Goal: Complete application form: Complete application form

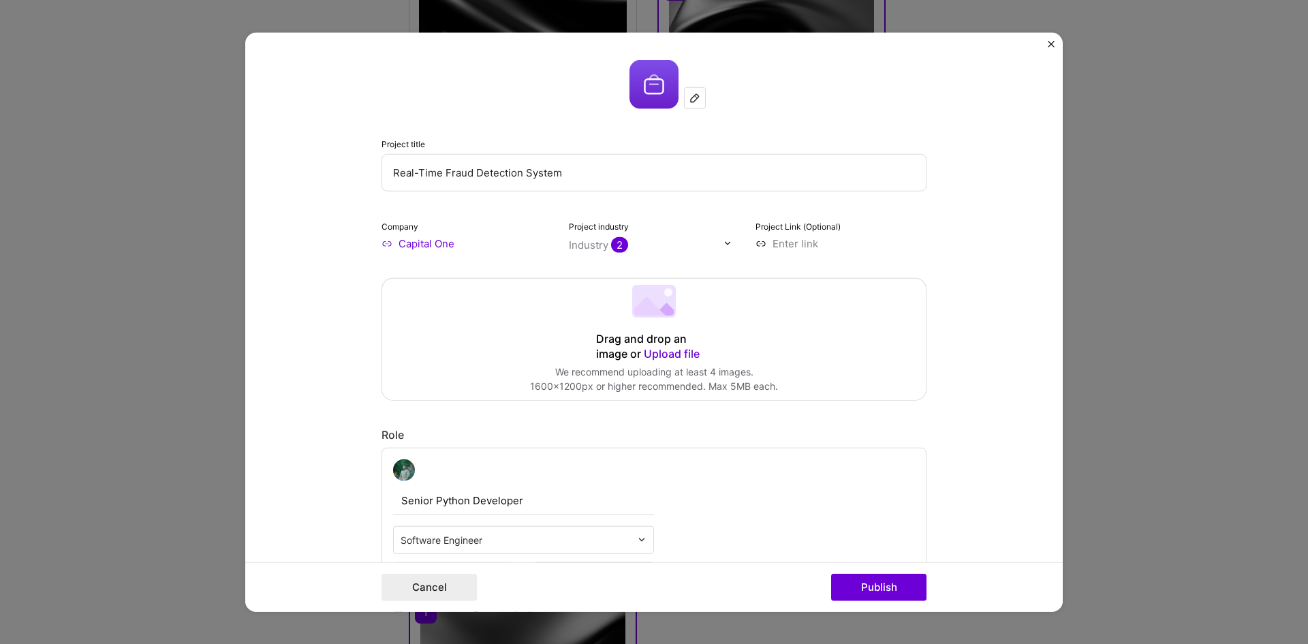
click at [1051, 46] on img "Close" at bounding box center [1051, 43] width 7 height 7
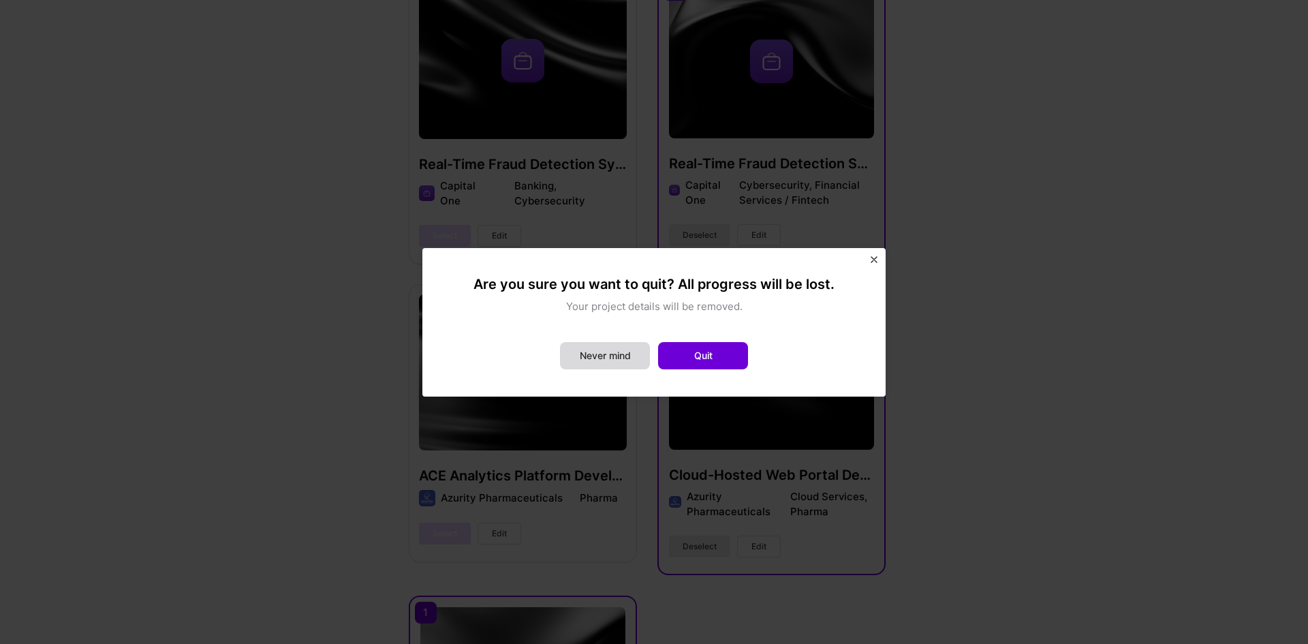
click at [633, 360] on button "Never mind" at bounding box center [605, 355] width 90 height 27
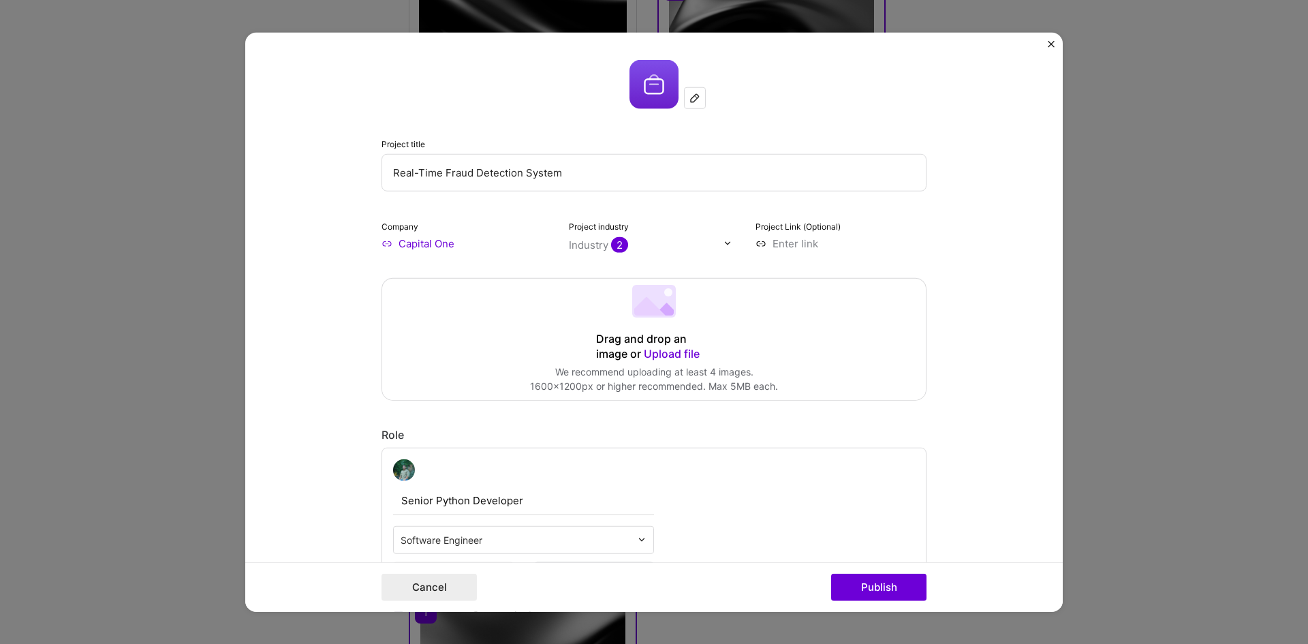
click at [1048, 42] on img "Close" at bounding box center [1051, 43] width 7 height 7
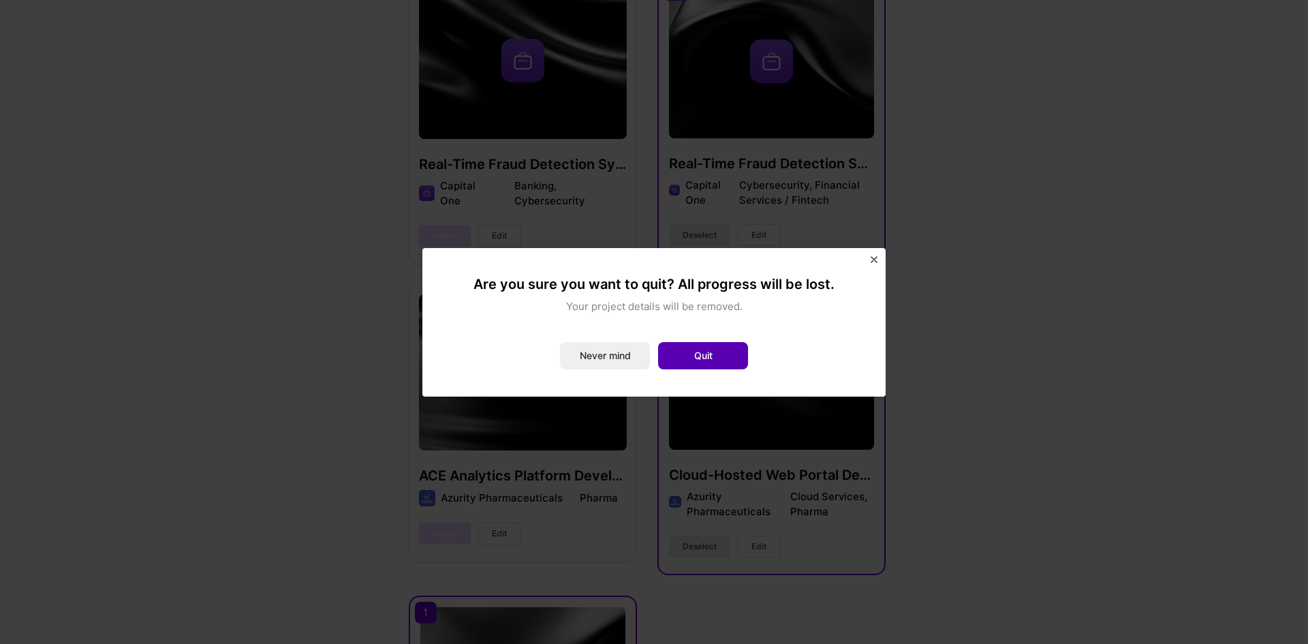
click at [721, 356] on button "Quit" at bounding box center [703, 355] width 90 height 27
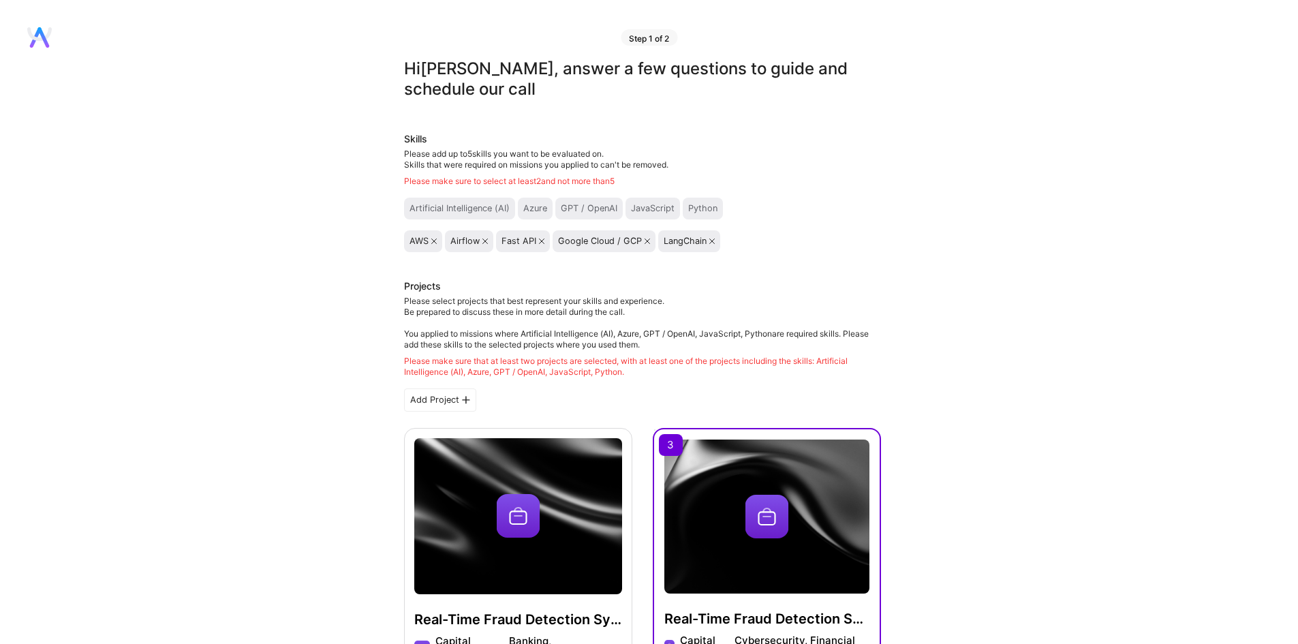
click at [486, 241] on icon at bounding box center [484, 240] width 5 height 5
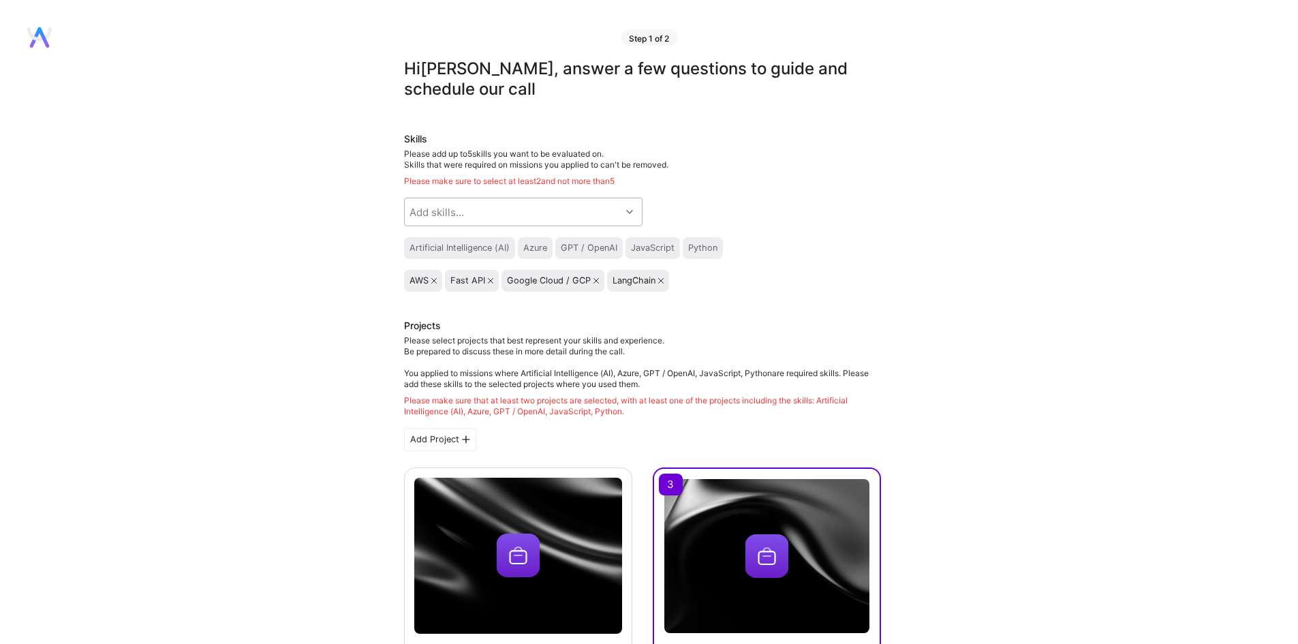
click at [474, 210] on div "Add skills..." at bounding box center [513, 211] width 216 height 27
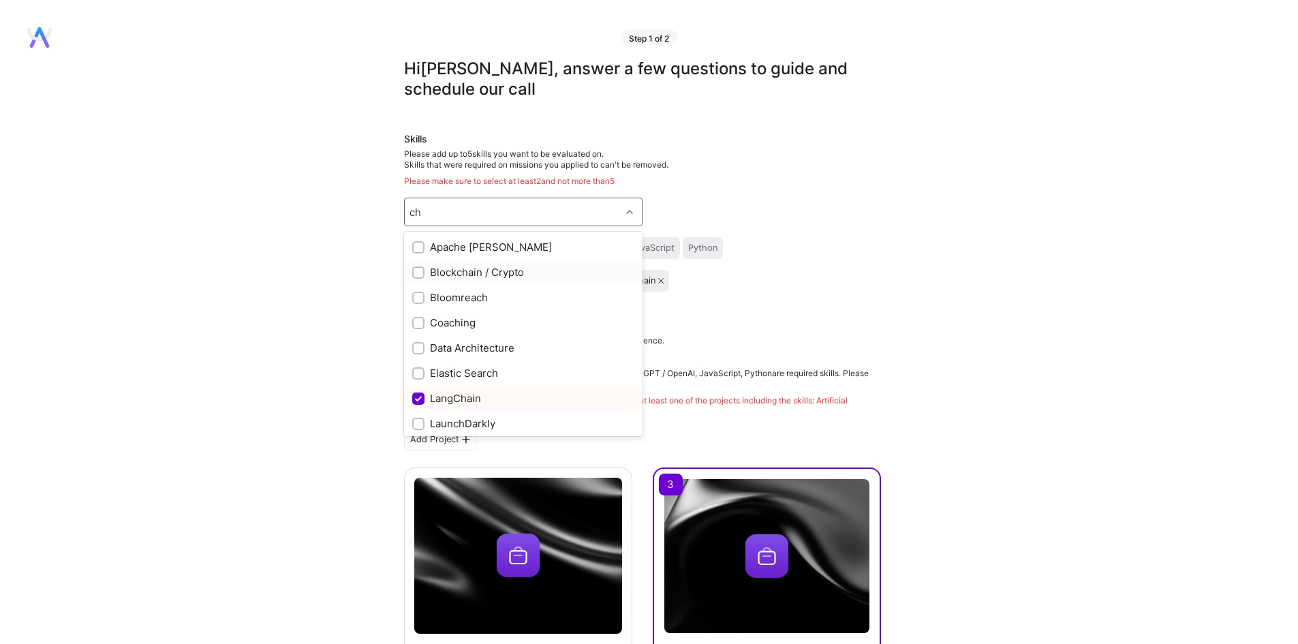
type input "c"
type input "op"
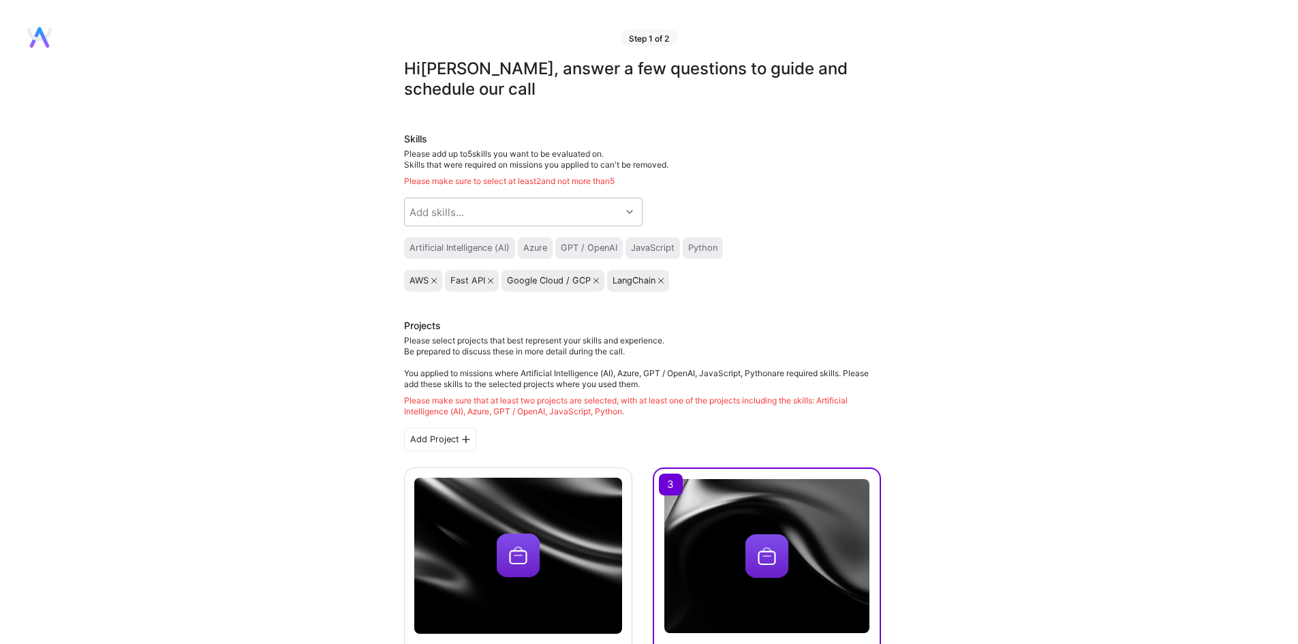
click at [818, 211] on div "Skills Please add up to 5 skills you want to be evaluated on. Skills that were …" at bounding box center [642, 211] width 477 height 159
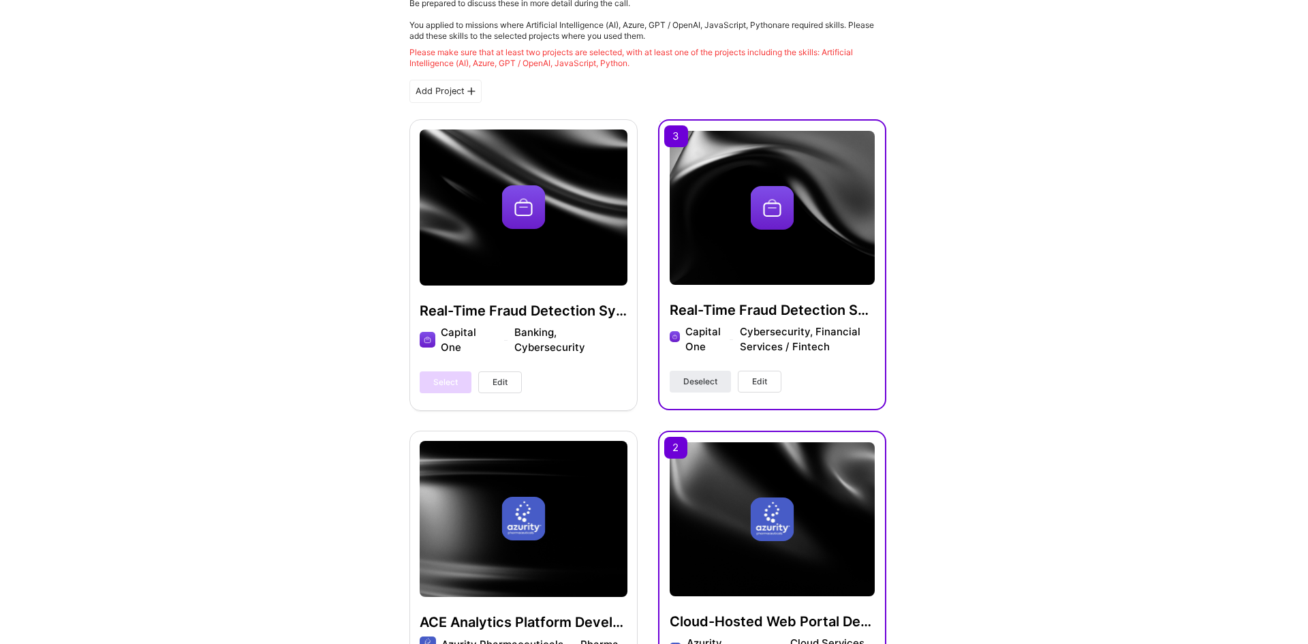
scroll to position [349, 0]
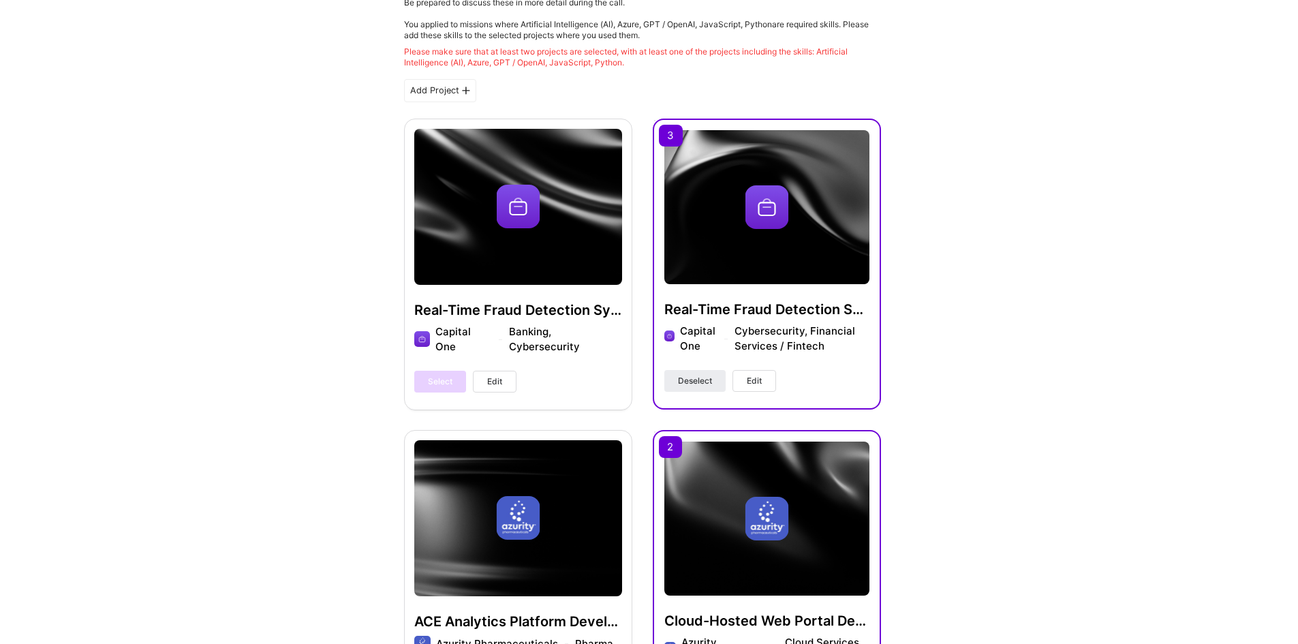
click at [752, 384] on span "Edit" at bounding box center [754, 381] width 15 height 12
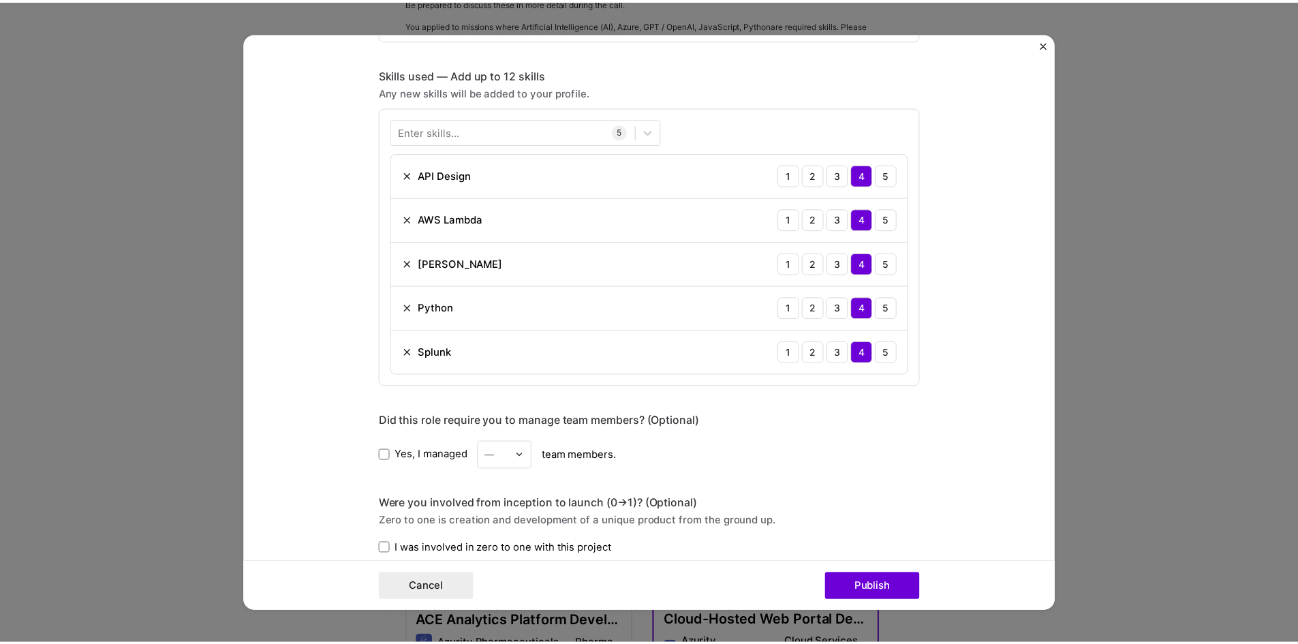
scroll to position [581, 0]
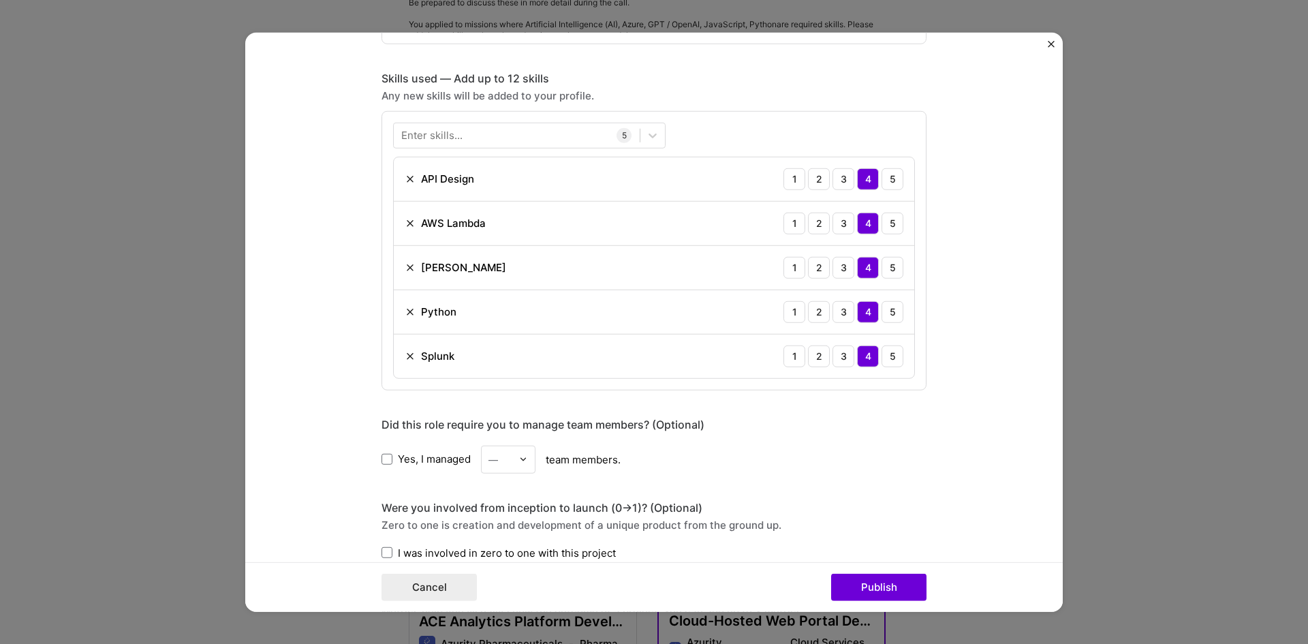
click at [405, 358] on img at bounding box center [410, 355] width 11 height 11
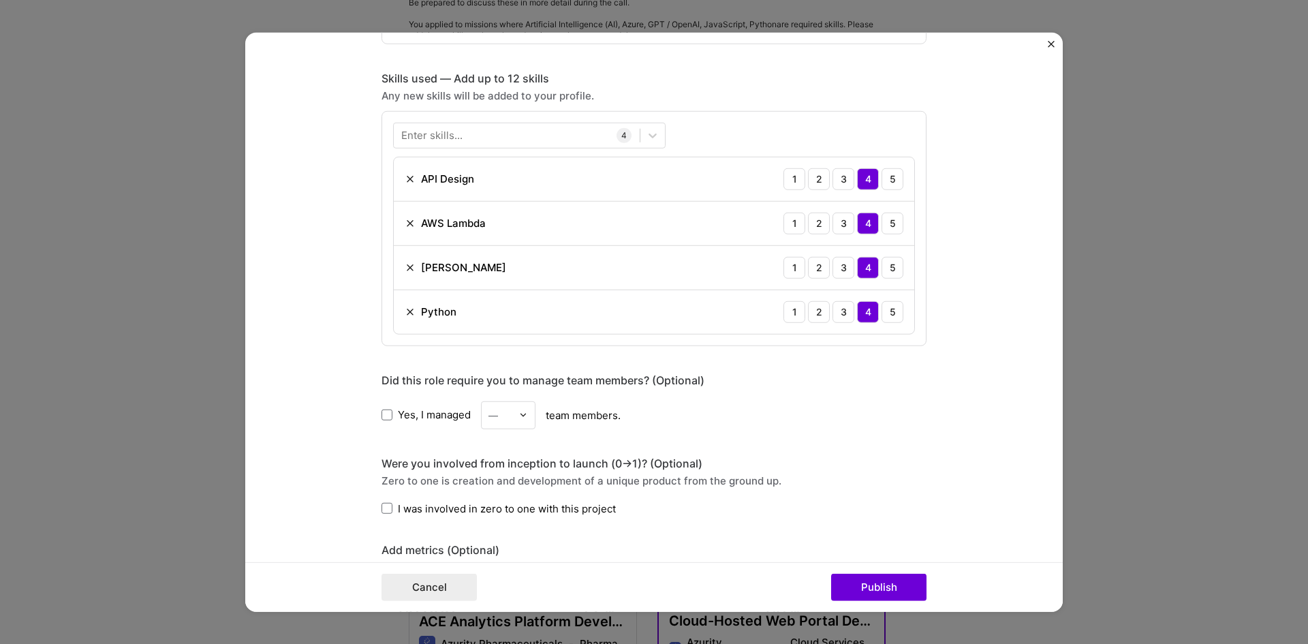
click at [410, 277] on div "[PERSON_NAME] 1 2 3 4 5" at bounding box center [654, 267] width 521 height 44
click at [408, 267] on img at bounding box center [410, 267] width 11 height 11
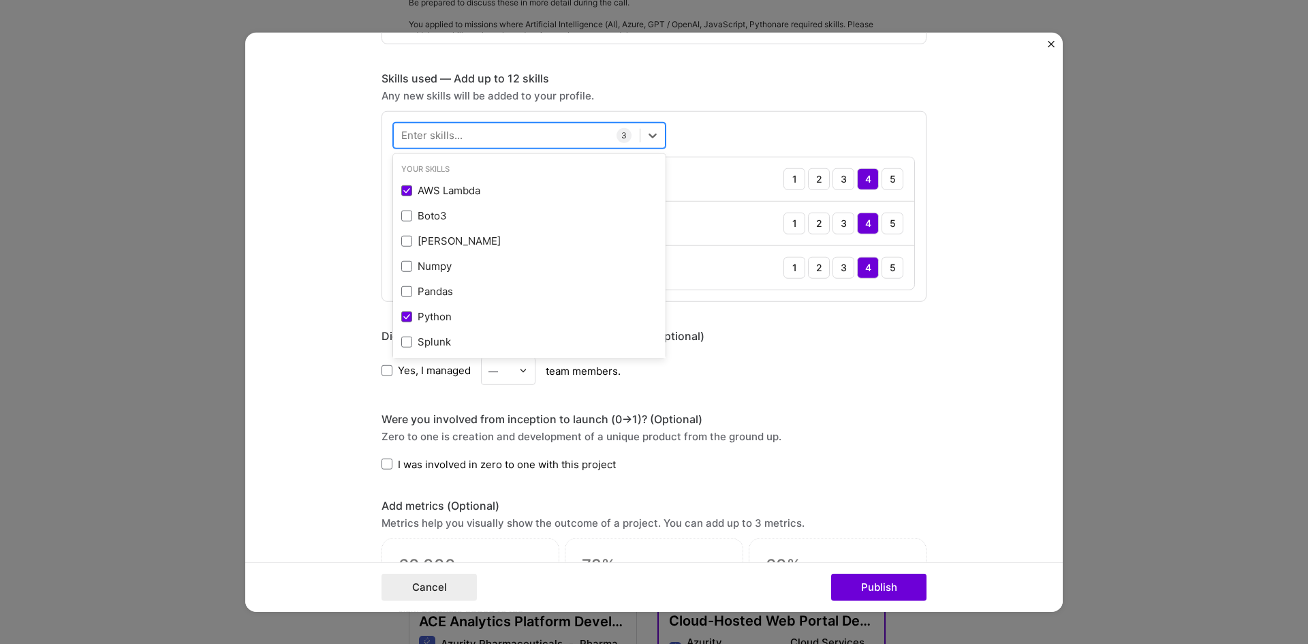
click at [542, 132] on div at bounding box center [517, 135] width 246 height 22
type input "a"
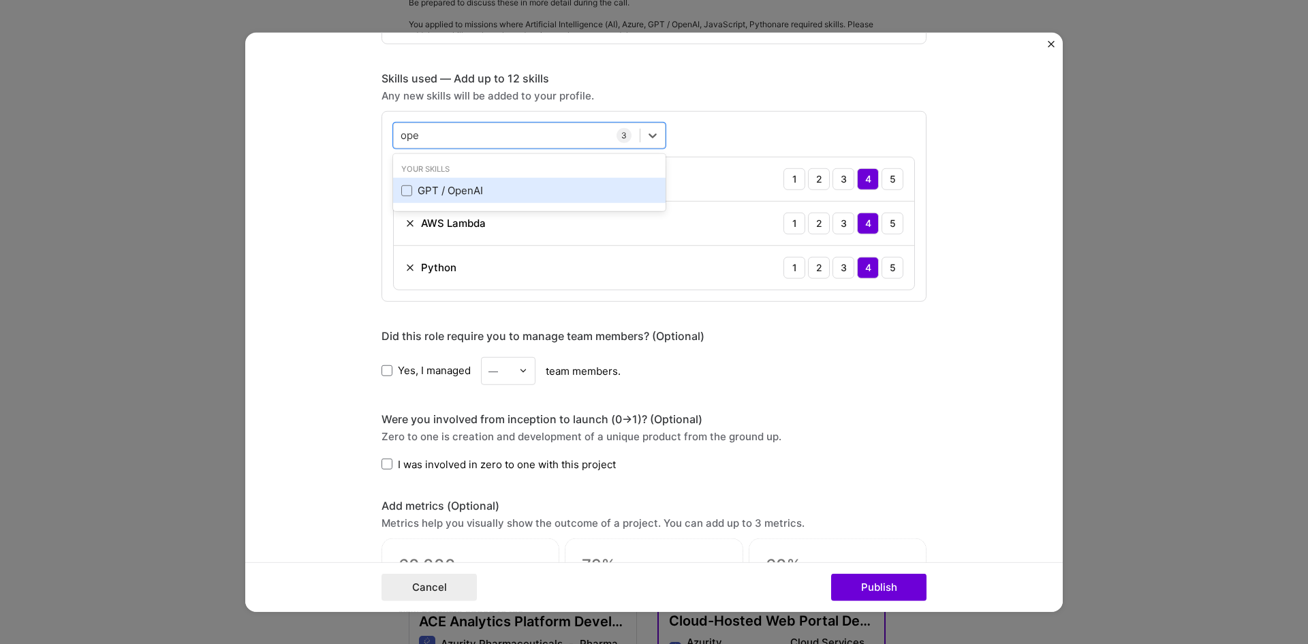
click at [408, 189] on div "GPT / OpenAI" at bounding box center [529, 190] width 256 height 14
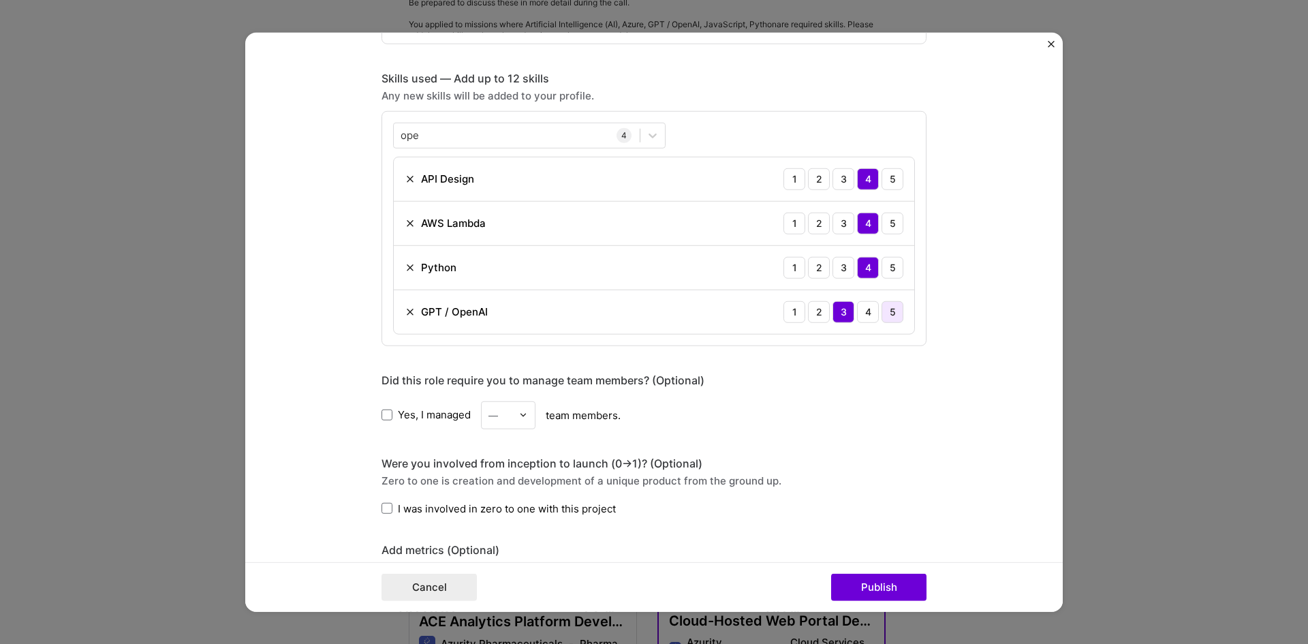
click at [884, 311] on div "5" at bounding box center [893, 311] width 22 height 22
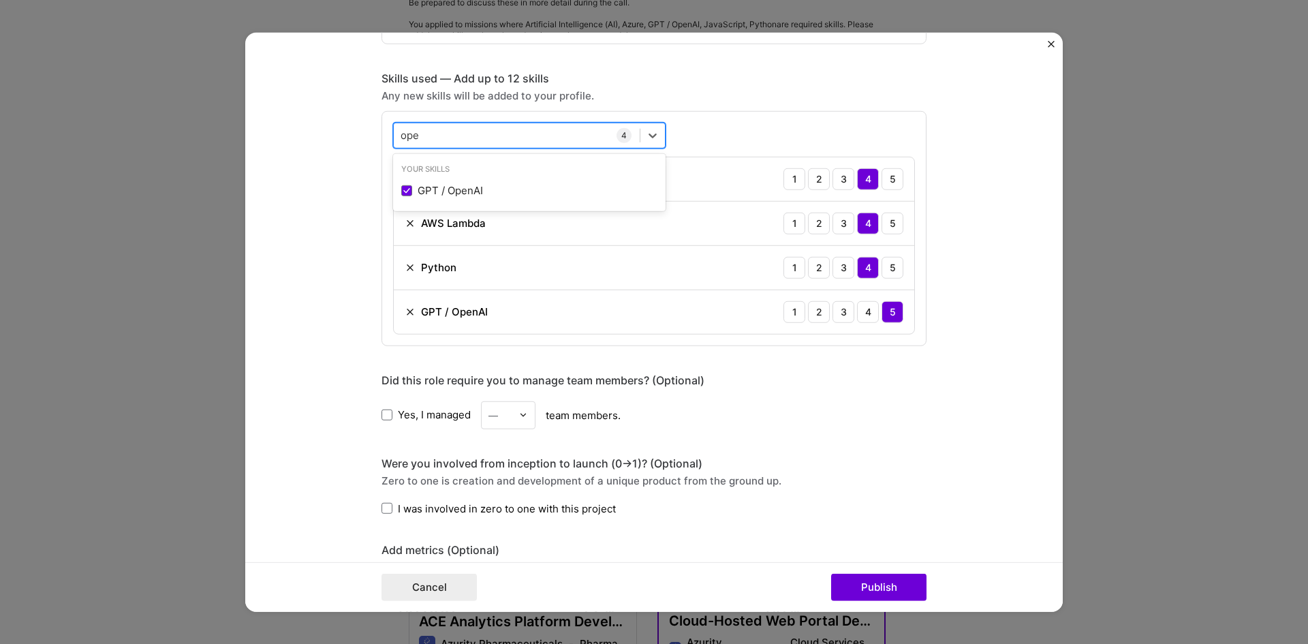
click at [523, 135] on div "ope ope" at bounding box center [517, 135] width 246 height 22
type input "o"
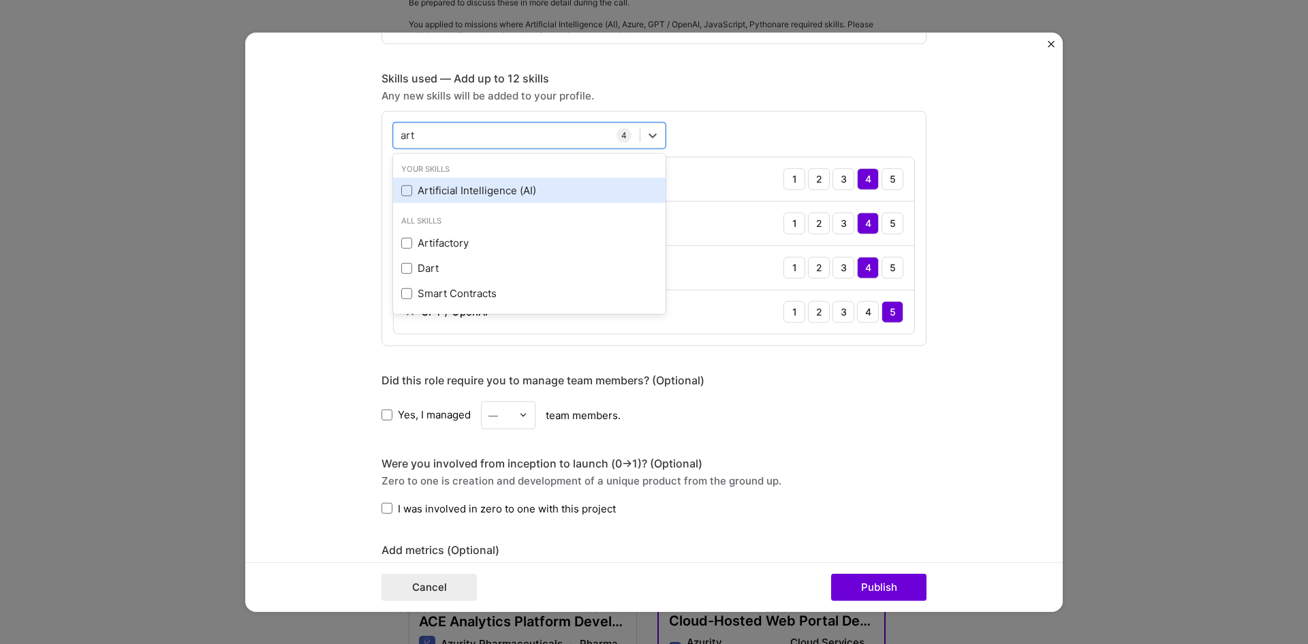
click at [514, 191] on div "Artificial Intelligence (AI)" at bounding box center [529, 190] width 256 height 14
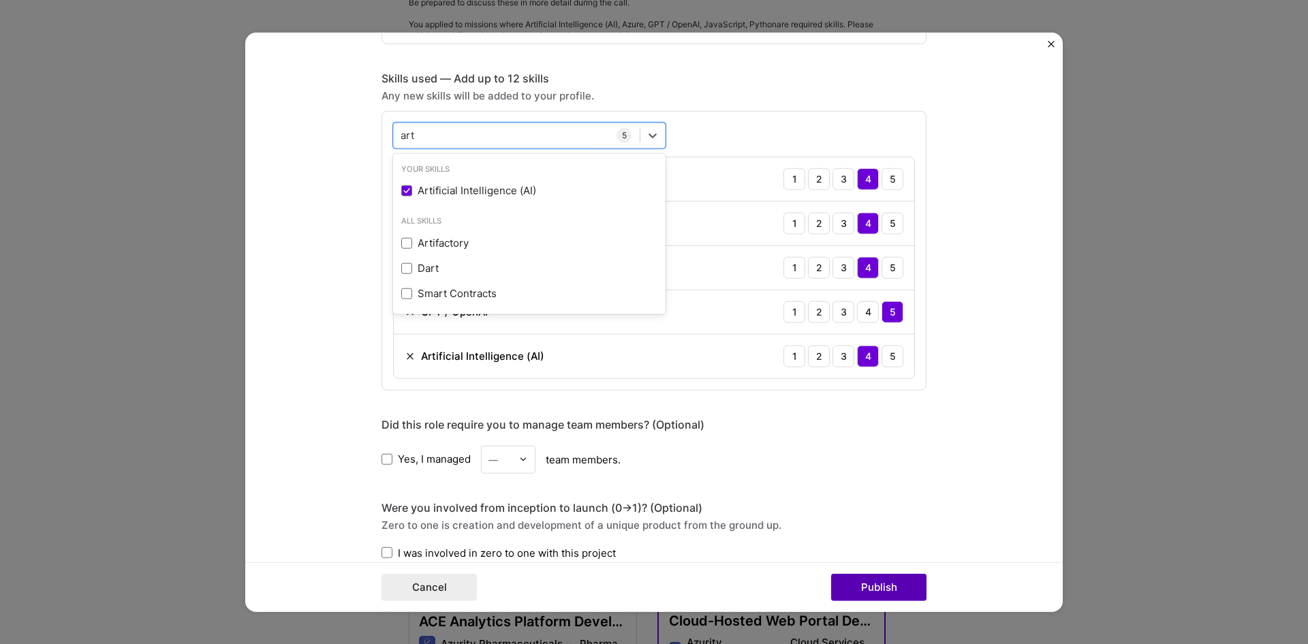
type input "art"
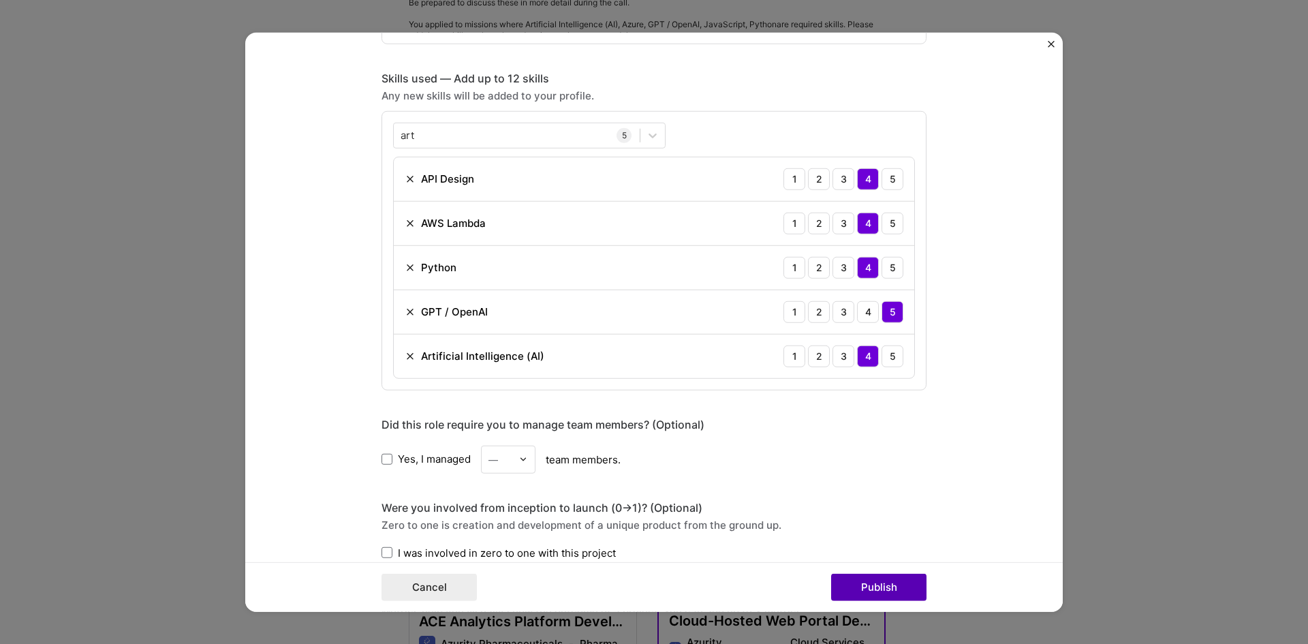
click at [889, 592] on button "Publish" at bounding box center [878, 587] width 95 height 27
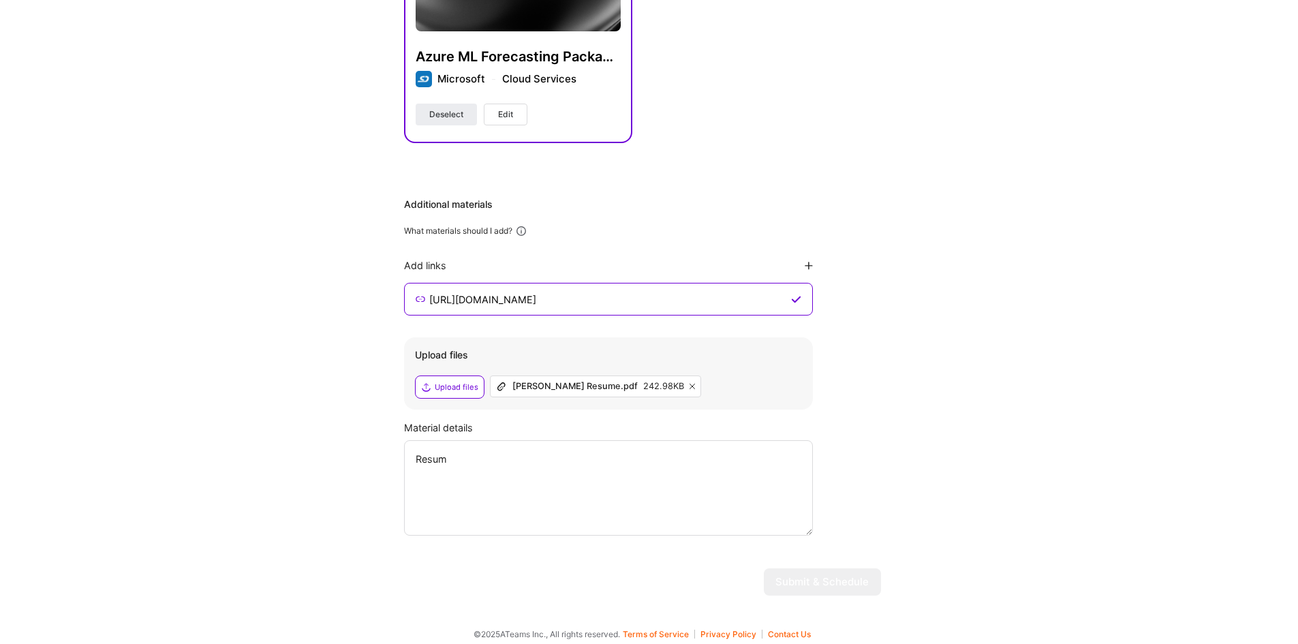
scroll to position [1232, 0]
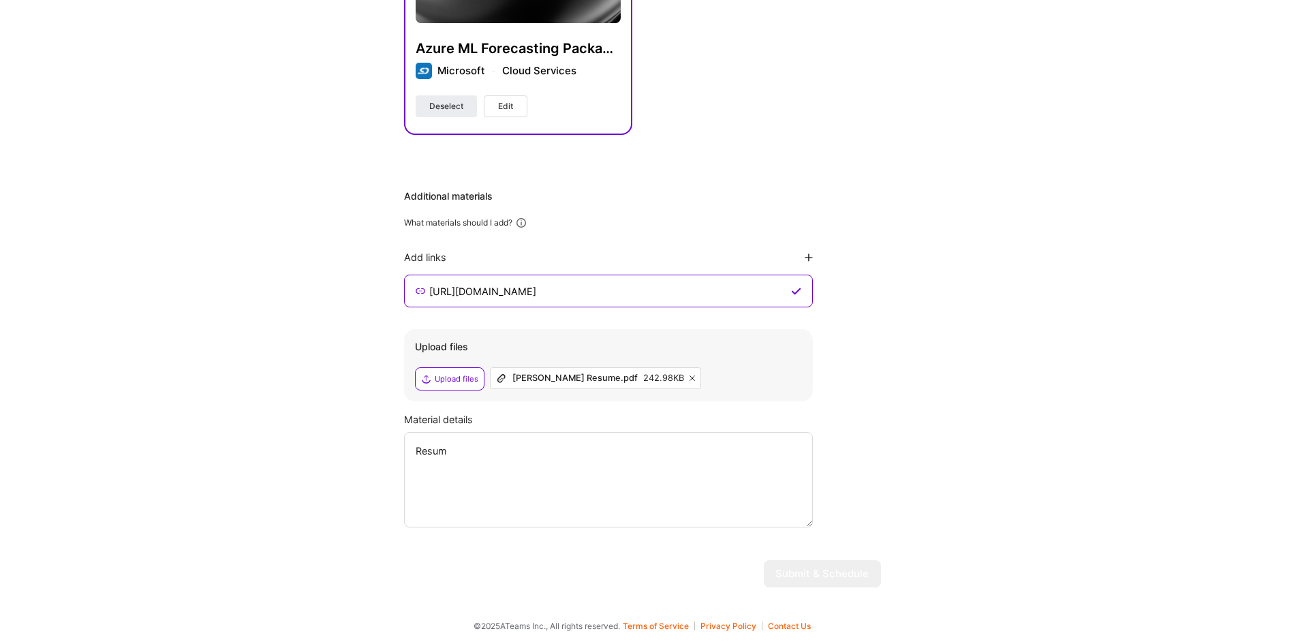
click at [515, 442] on textarea "Resum" at bounding box center [608, 479] width 409 height 95
click at [498, 455] on textarea "Resume" at bounding box center [608, 479] width 409 height 95
type textarea "R"
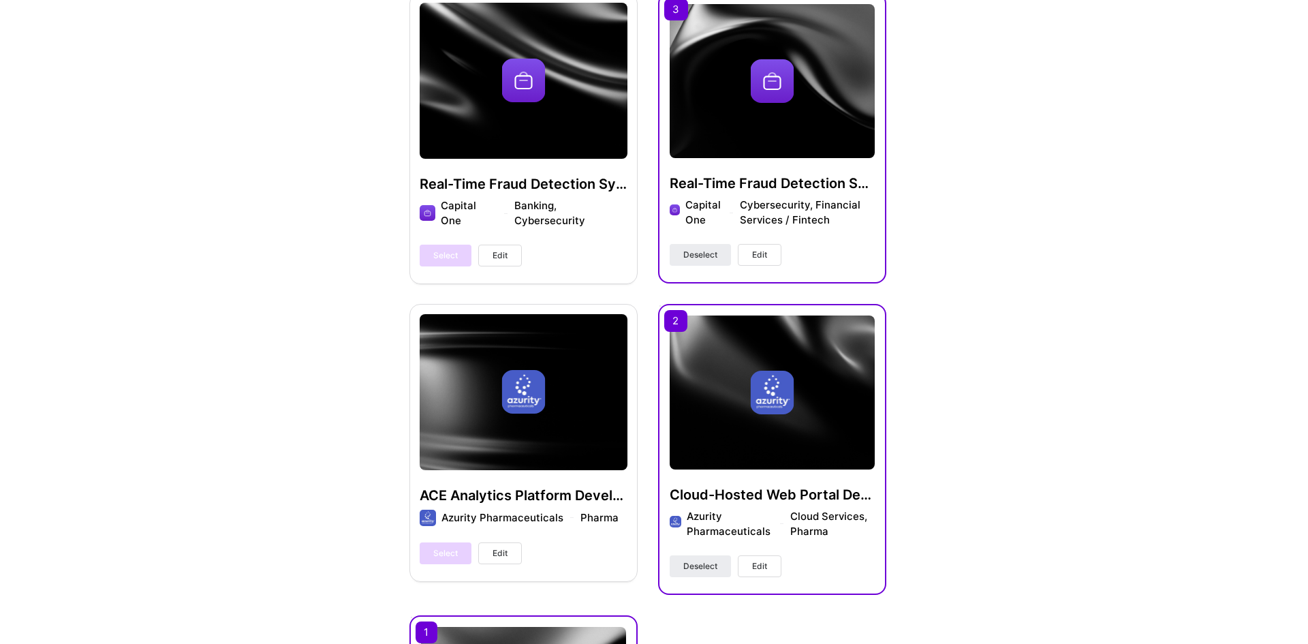
scroll to position [474, 0]
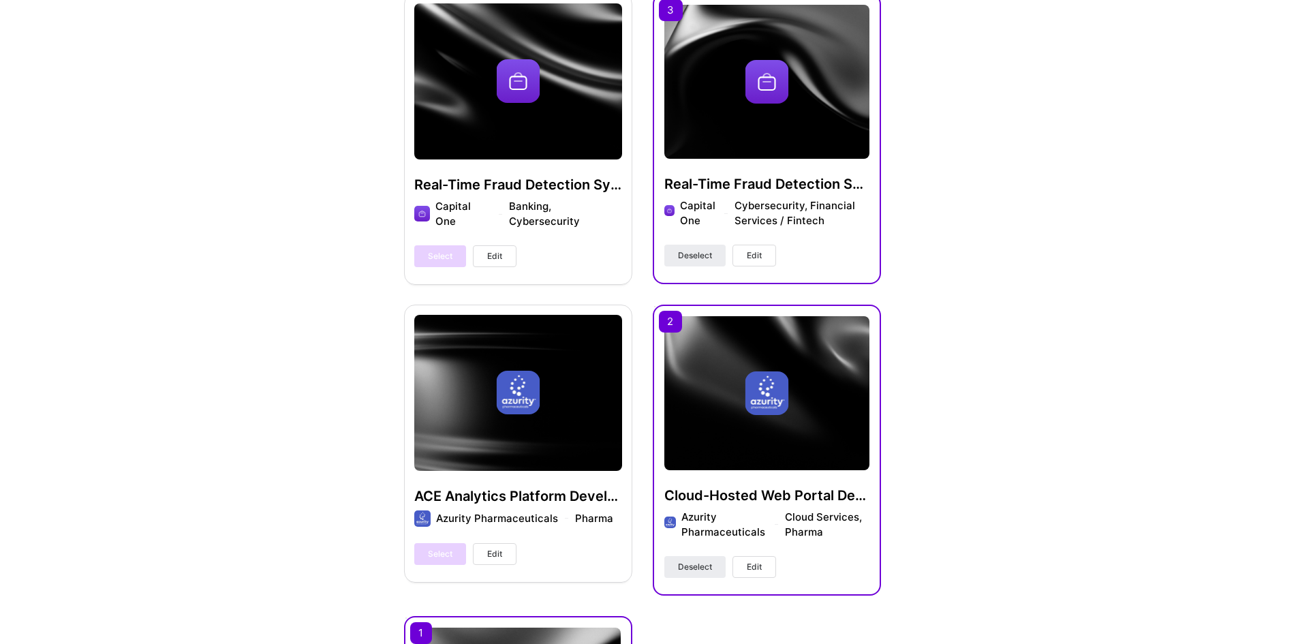
type textarea "I have added my github link where I added the code for agents I have build."
click at [756, 260] on span "Edit" at bounding box center [754, 255] width 15 height 12
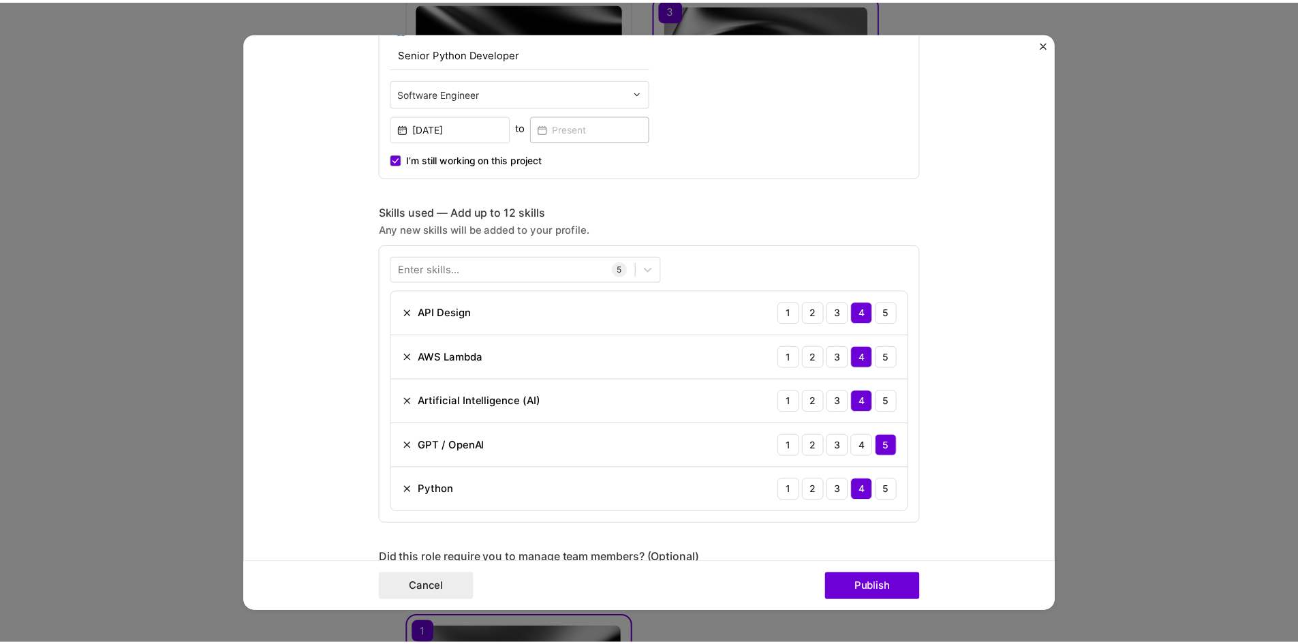
scroll to position [449, 0]
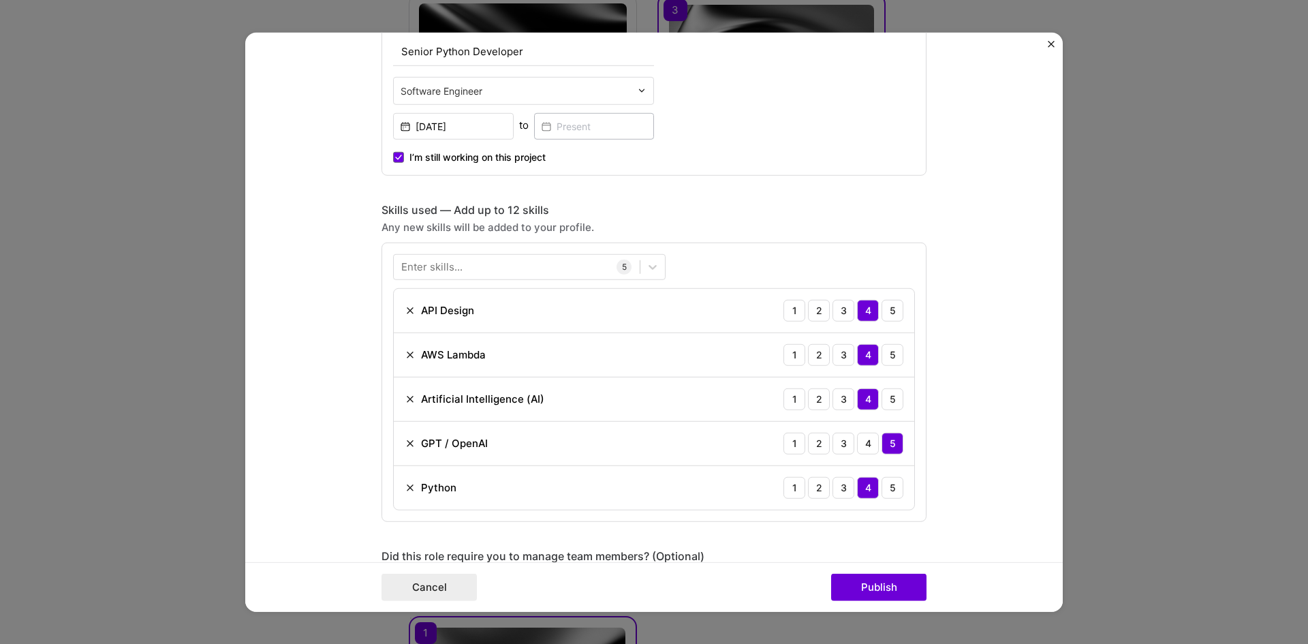
click at [1051, 43] on img "Close" at bounding box center [1051, 43] width 7 height 7
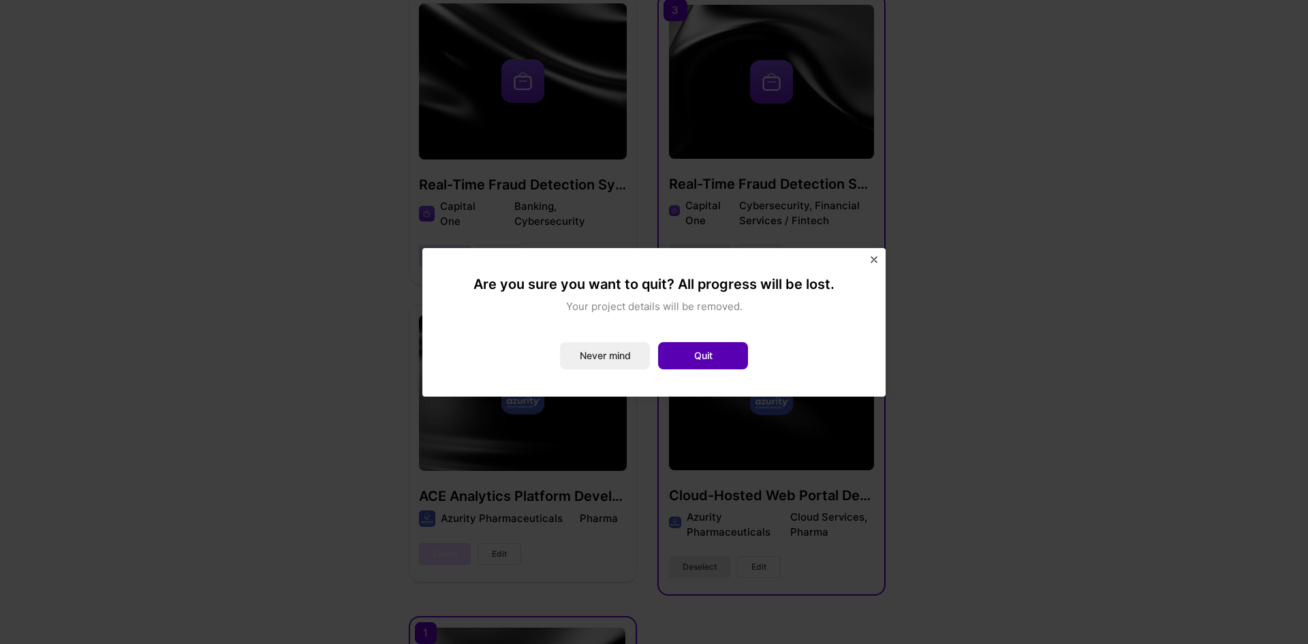
click at [692, 354] on button "Quit" at bounding box center [703, 355] width 90 height 27
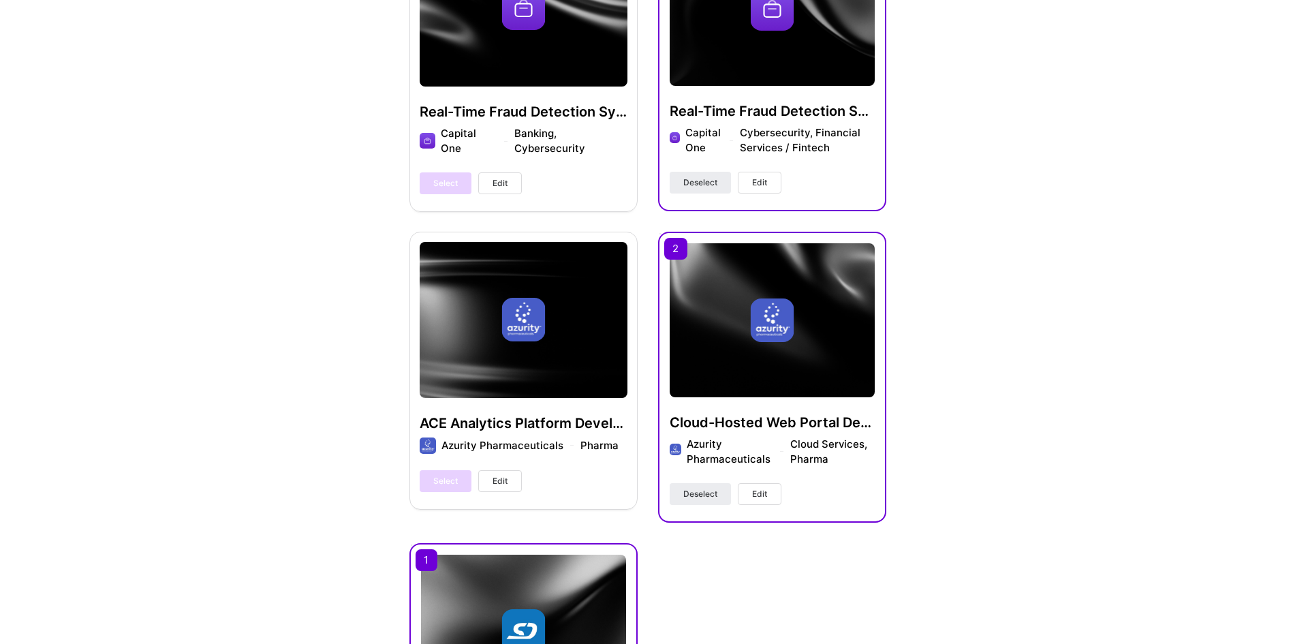
scroll to position [548, 0]
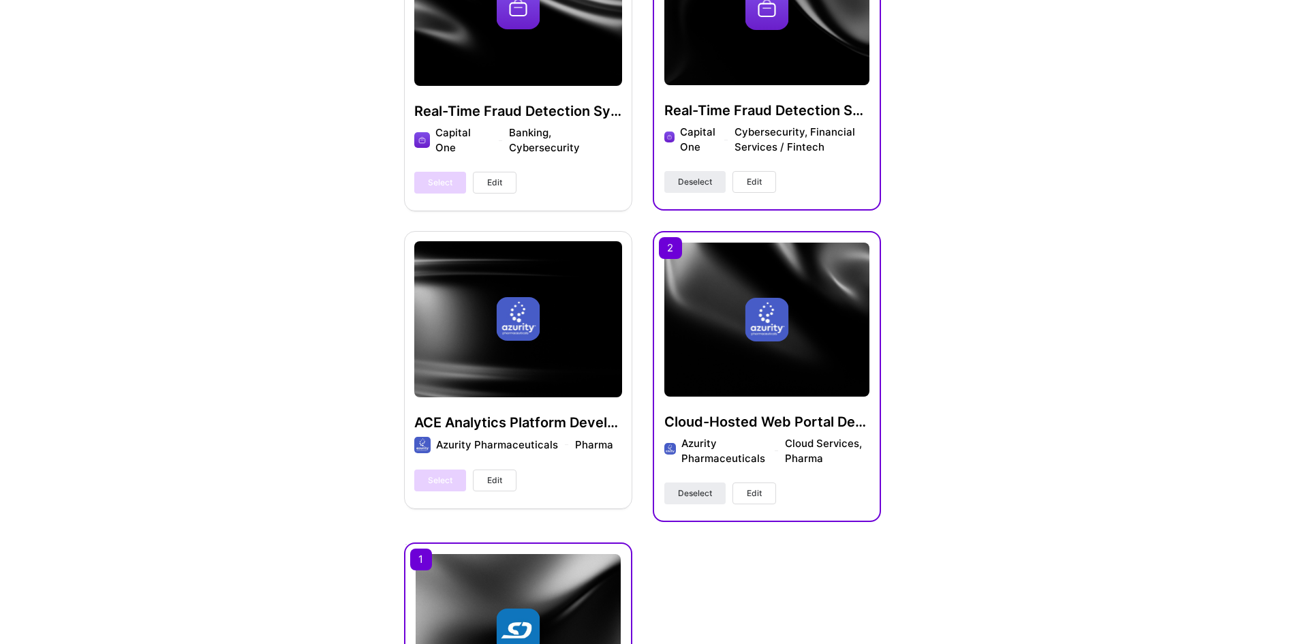
click at [744, 494] on button "Edit" at bounding box center [754, 493] width 44 height 22
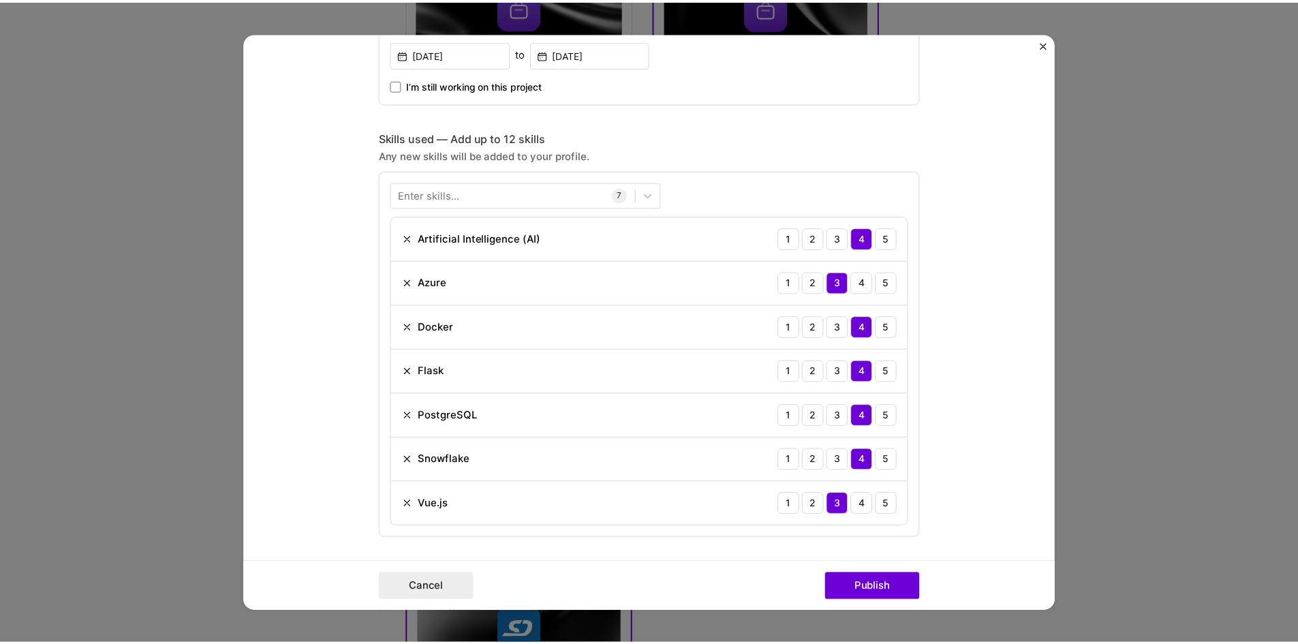
scroll to position [516, 0]
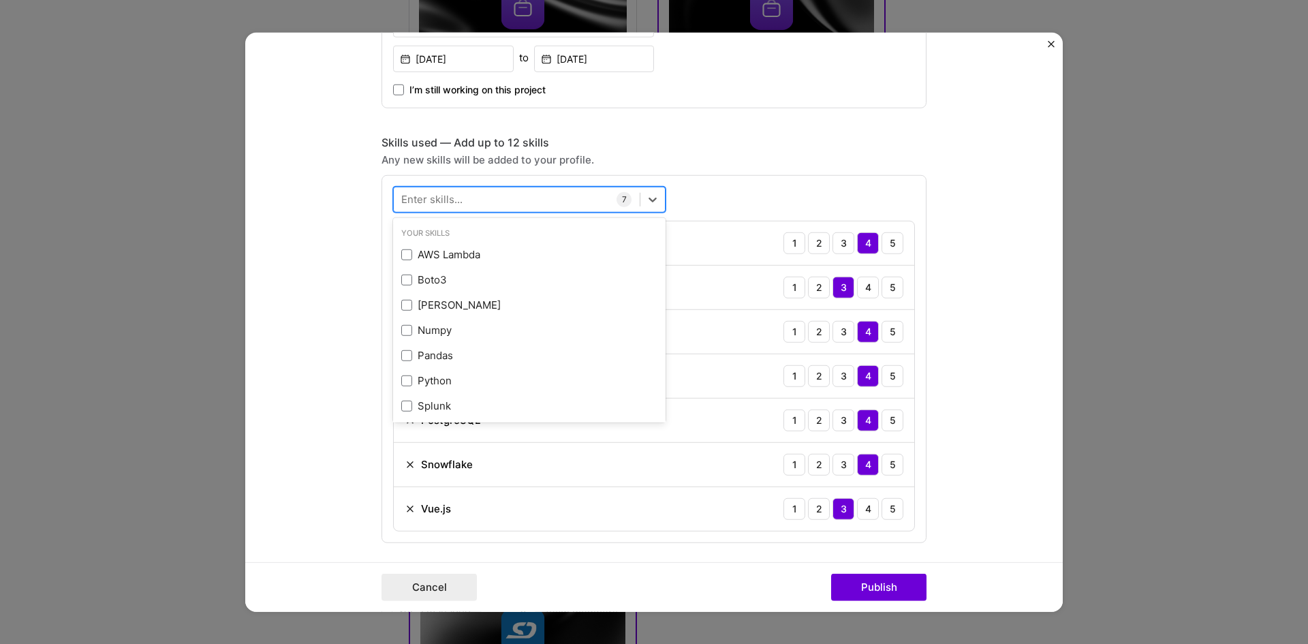
click at [476, 204] on div at bounding box center [517, 199] width 246 height 22
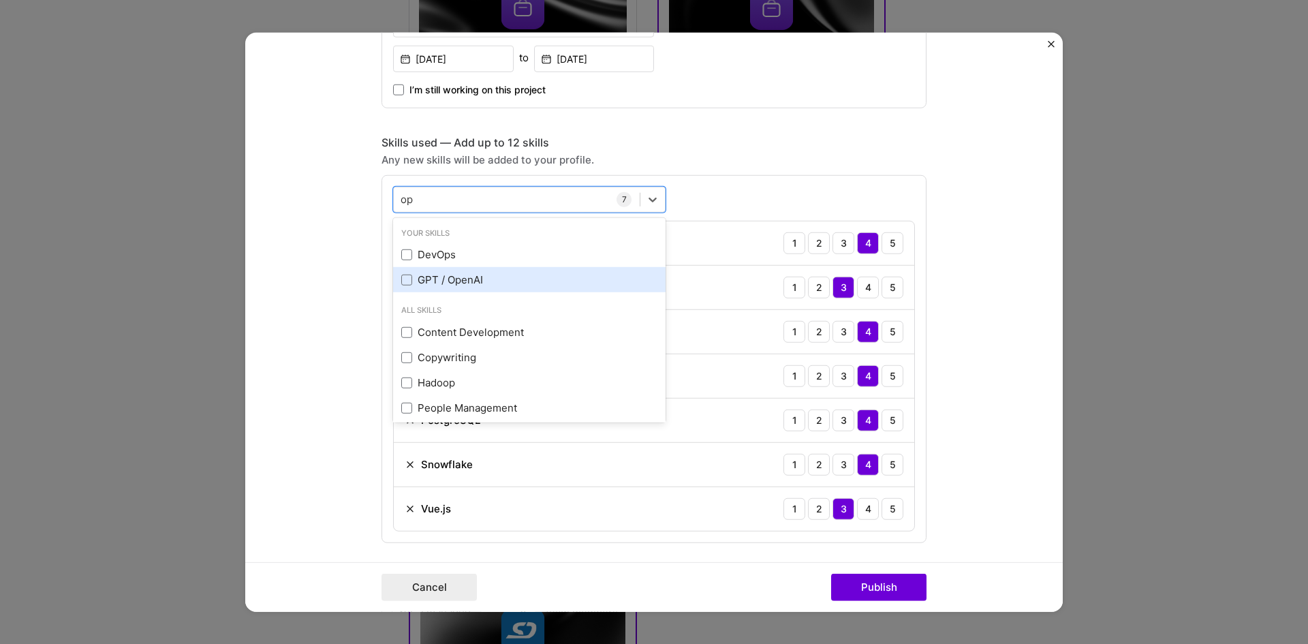
click at [413, 282] on div "GPT / OpenAI" at bounding box center [529, 280] width 256 height 14
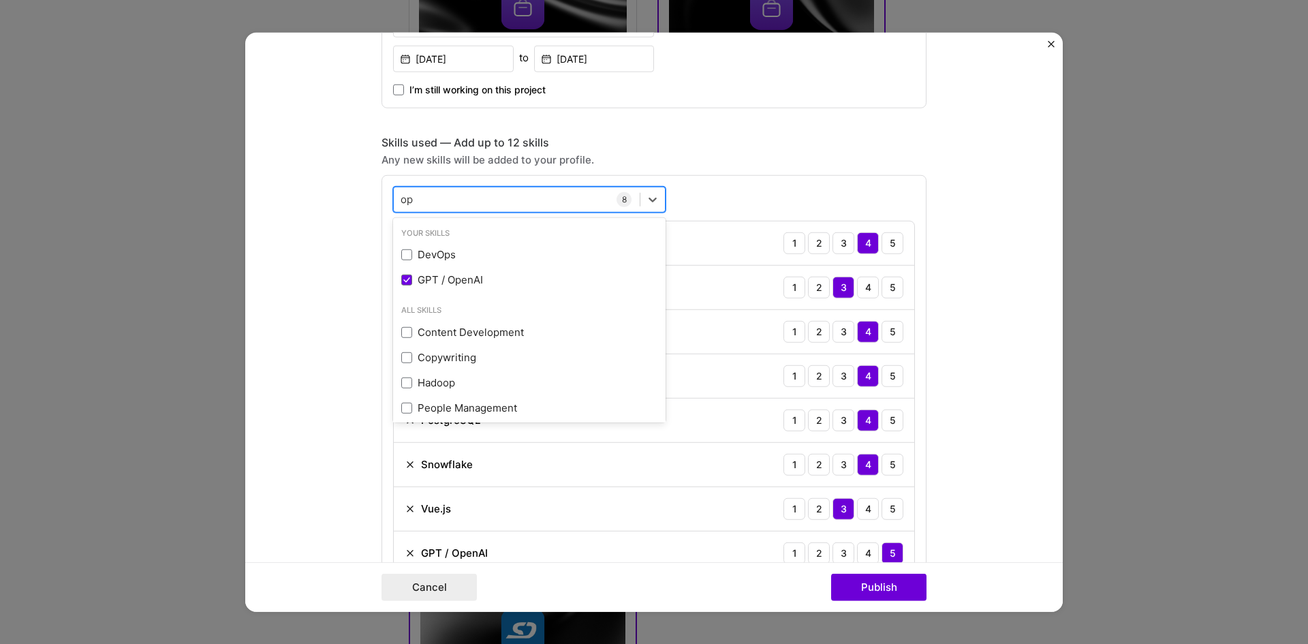
type input "o"
type input "g"
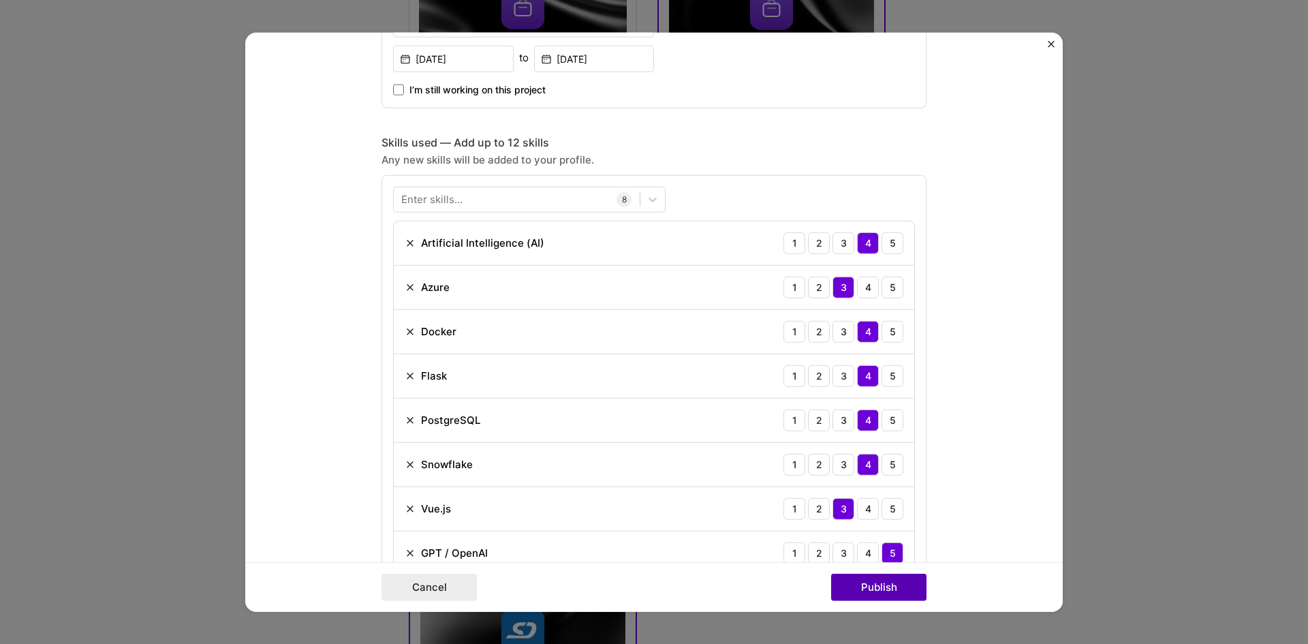
click at [874, 584] on button "Publish" at bounding box center [878, 587] width 95 height 27
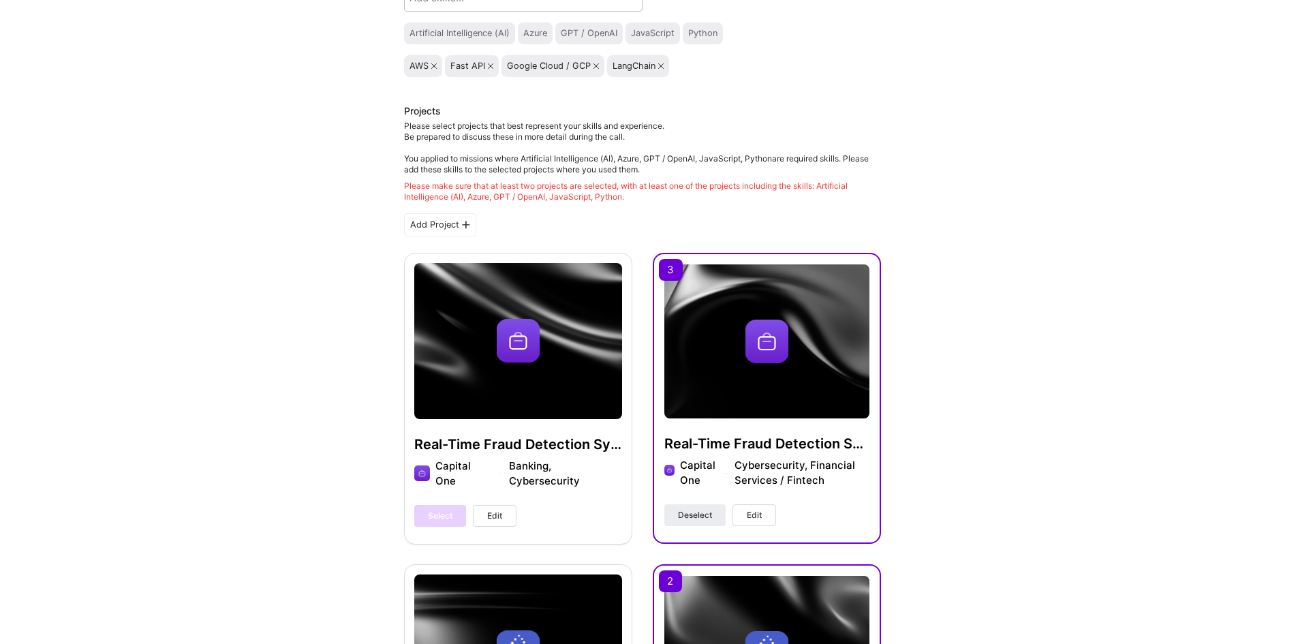
scroll to position [0, 0]
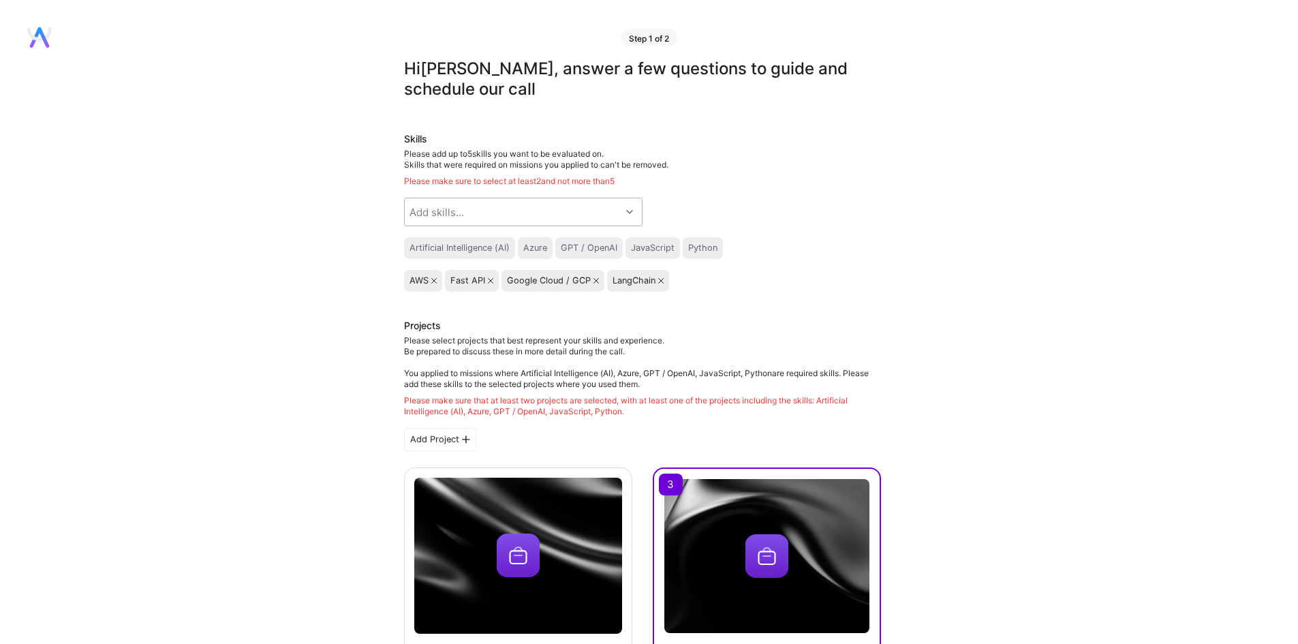
click at [619, 213] on div "Add skills..." at bounding box center [513, 211] width 216 height 27
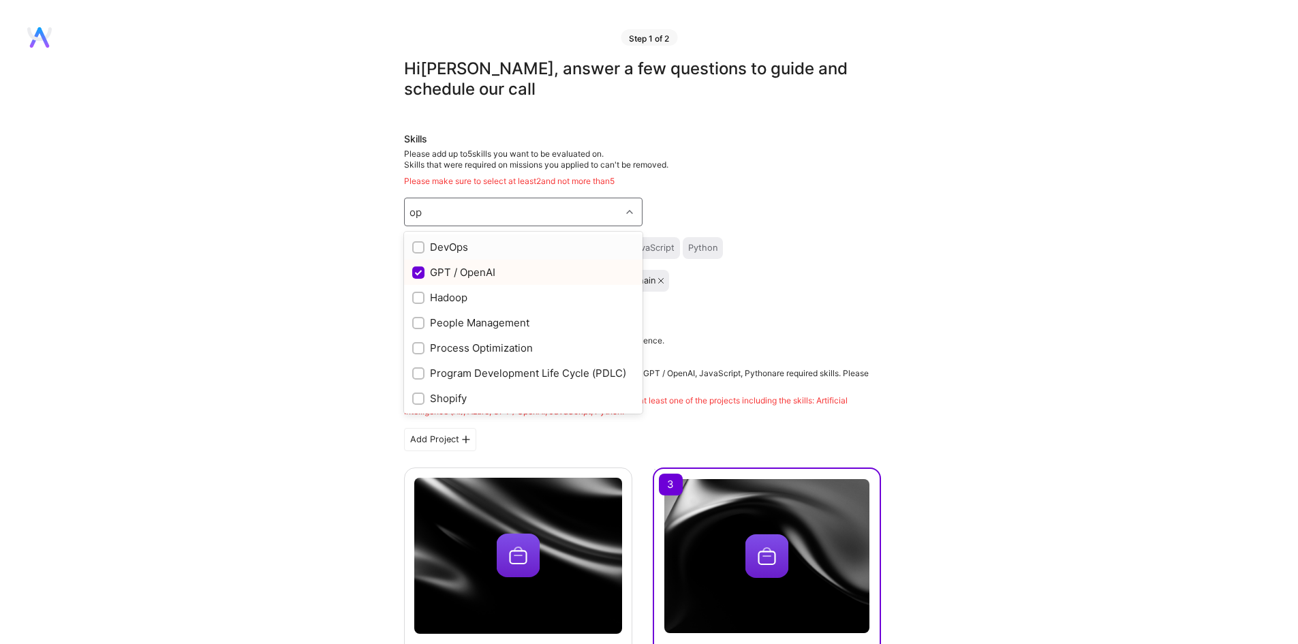
type input "o"
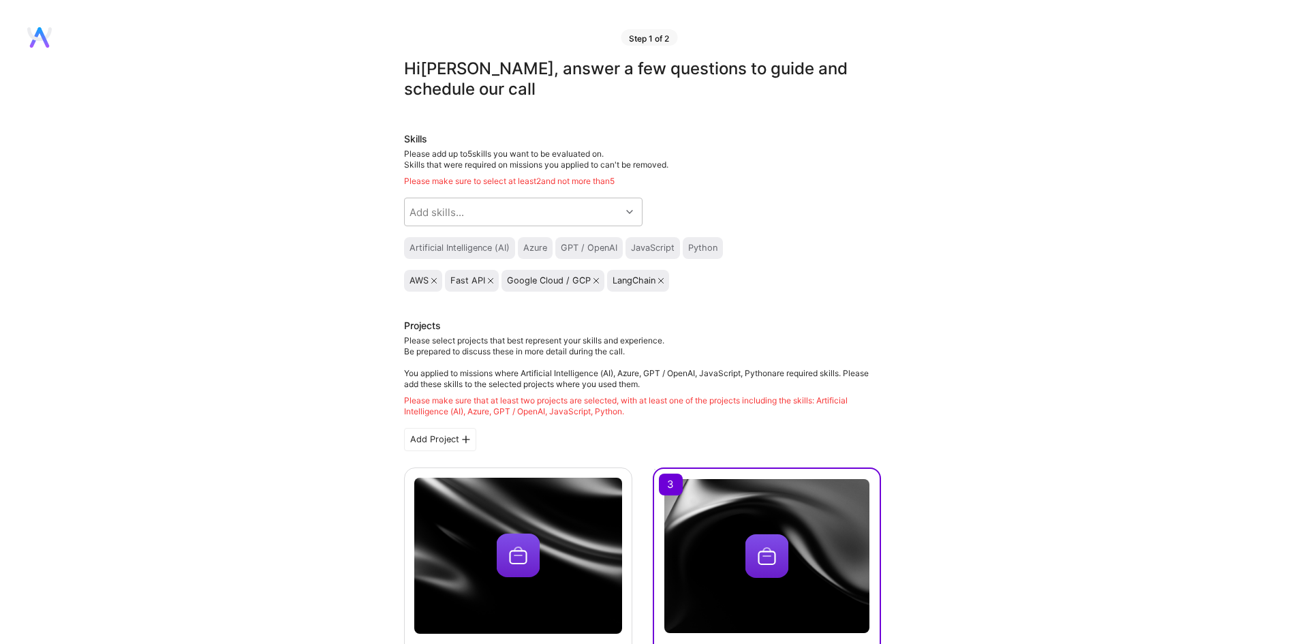
click at [822, 163] on div "Please add up to 5 skills you want to be evaluated on. Skills that were require…" at bounding box center [642, 168] width 477 height 38
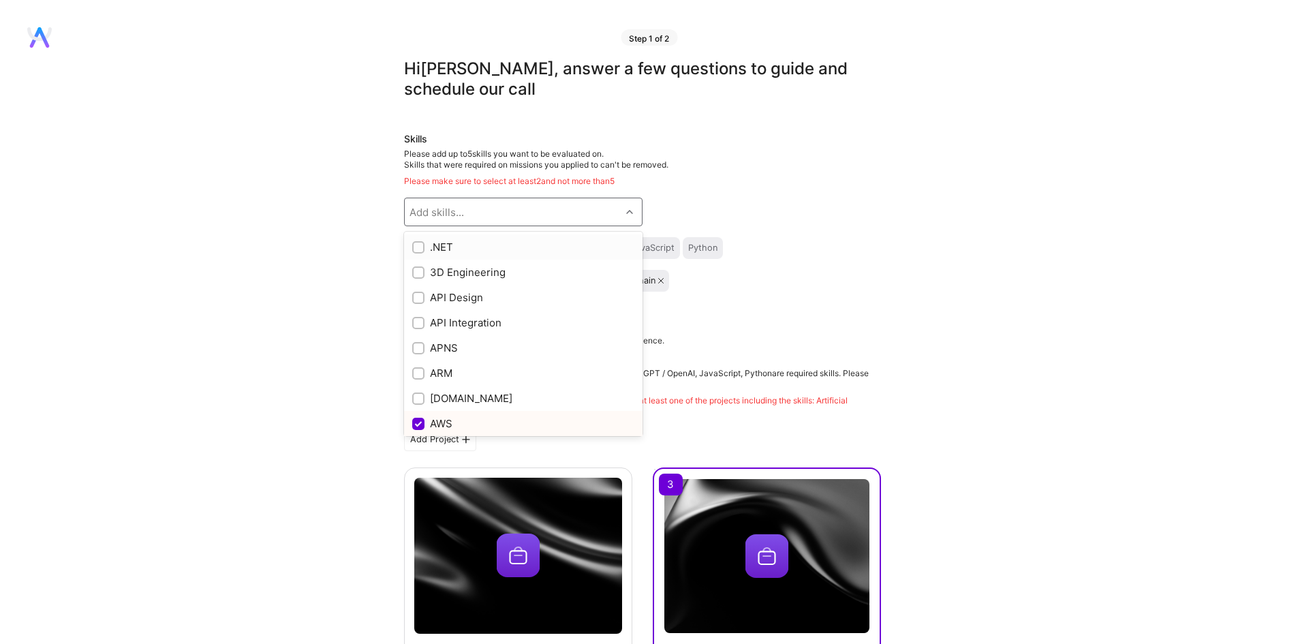
click at [582, 205] on div "Add skills..." at bounding box center [513, 211] width 216 height 27
type input "art"
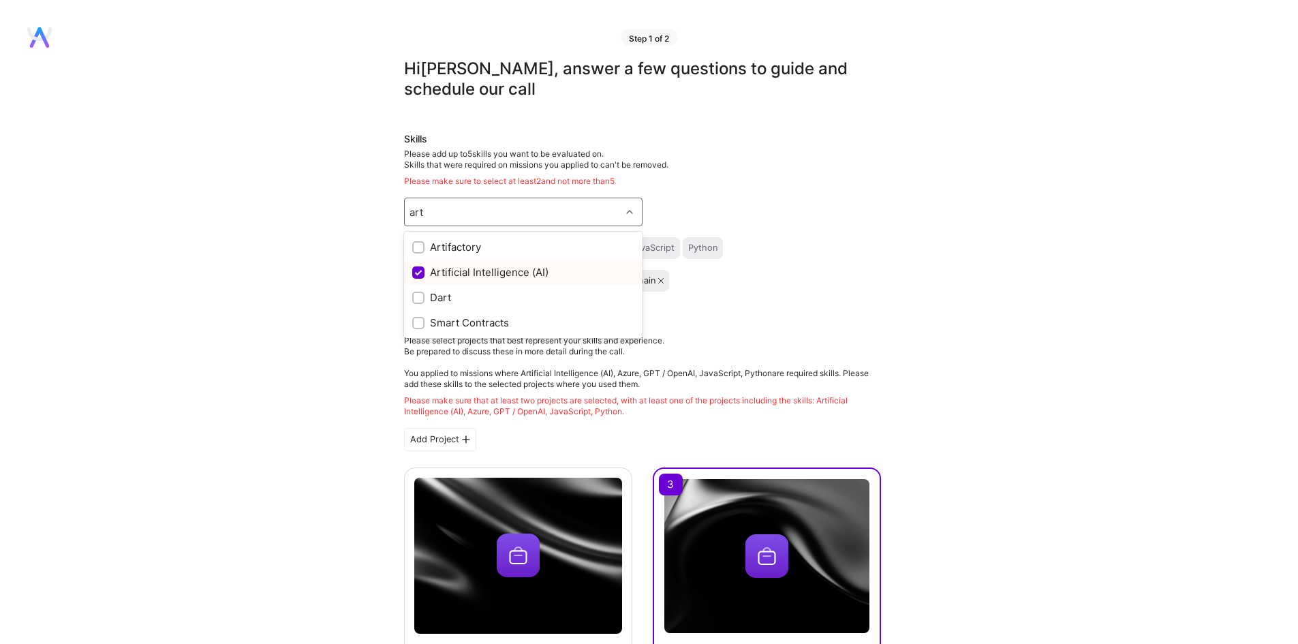
click at [583, 271] on div "Artificial Intelligence (AI)" at bounding box center [523, 272] width 222 height 14
checkbox input "true"
click at [848, 256] on div "Artificial Intelligence (AI) Azure GPT / OpenAI JavaScript Python" at bounding box center [642, 248] width 477 height 22
